Goal: Information Seeking & Learning: Learn about a topic

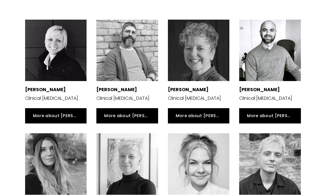
scroll to position [711, 0]
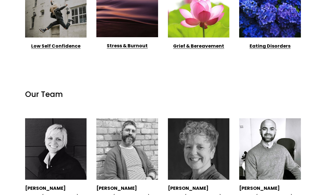
click at [51, 159] on div at bounding box center [55, 148] width 61 height 61
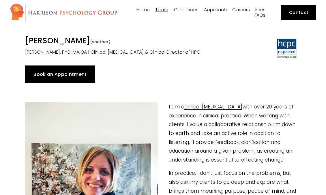
click at [262, 10] on link "Fees" at bounding box center [260, 9] width 10 height 5
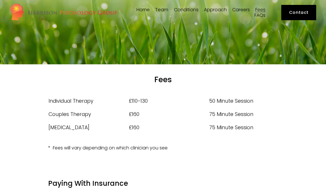
click at [145, 11] on link "Home" at bounding box center [143, 9] width 13 height 5
